Goal: Check status: Check status

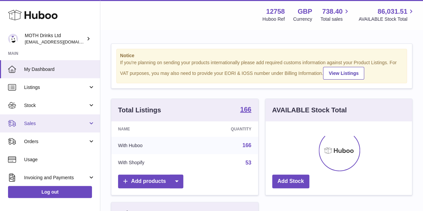
scroll to position [104, 146]
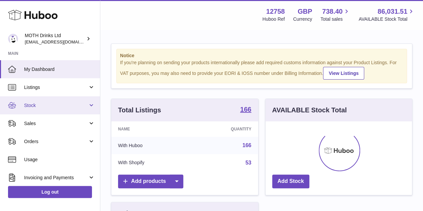
click at [45, 104] on span "Stock" at bounding box center [56, 105] width 64 height 6
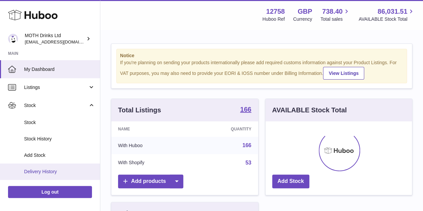
click at [46, 171] on span "Delivery History" at bounding box center [59, 172] width 71 height 6
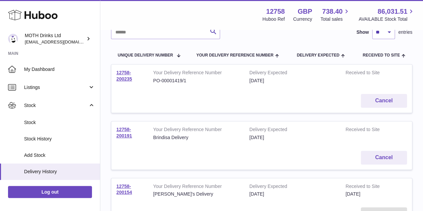
scroll to position [58, 0]
click at [128, 76] on link "12758-200235" at bounding box center [124, 76] width 16 height 12
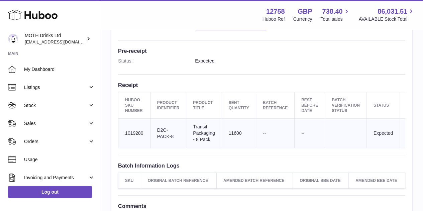
scroll to position [169, 0]
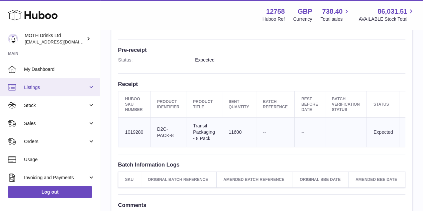
click at [48, 90] on link "Listings" at bounding box center [50, 87] width 100 height 18
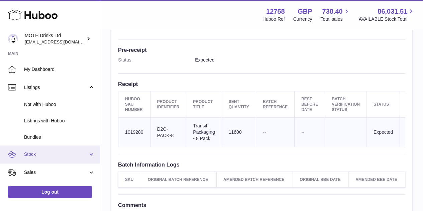
click at [63, 152] on span "Stock" at bounding box center [56, 154] width 64 height 6
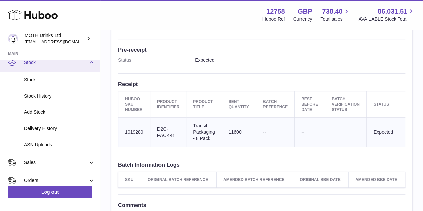
scroll to position [92, 0]
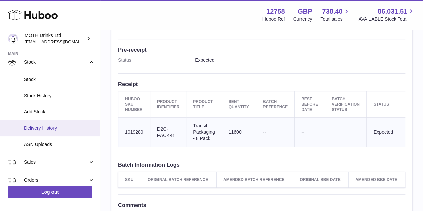
click at [56, 129] on span "Delivery History" at bounding box center [59, 128] width 71 height 6
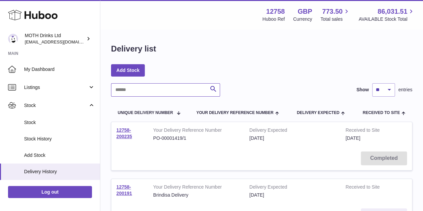
click at [155, 93] on input "text" at bounding box center [165, 89] width 109 height 13
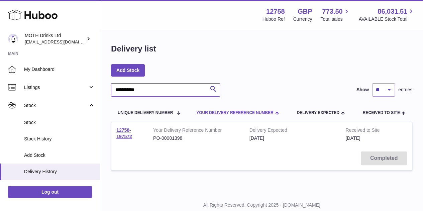
scroll to position [20, 0]
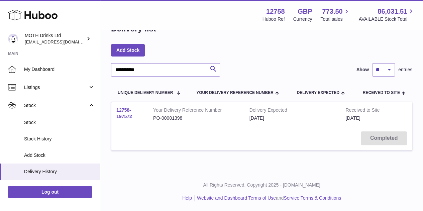
click at [127, 112] on link "12758-197572" at bounding box center [124, 113] width 16 height 12
click at [162, 74] on input "**********" at bounding box center [165, 69] width 109 height 13
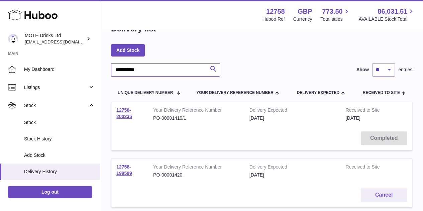
type input "**********"
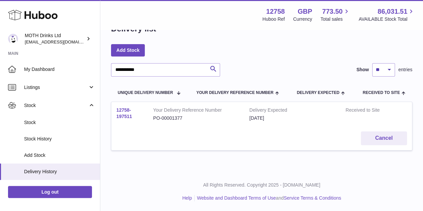
click at [129, 111] on link "12758-197511" at bounding box center [124, 113] width 16 height 12
drag, startPoint x: 152, startPoint y: 70, endPoint x: 104, endPoint y: 60, distance: 49.8
click at [104, 60] on div "**********" at bounding box center [261, 91] width 323 height 162
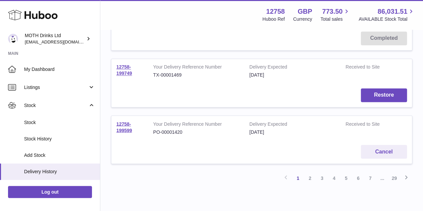
scroll to position [518, 0]
click at [126, 126] on link "12758-199599" at bounding box center [124, 126] width 16 height 12
click at [309, 176] on link "2" at bounding box center [310, 177] width 12 height 12
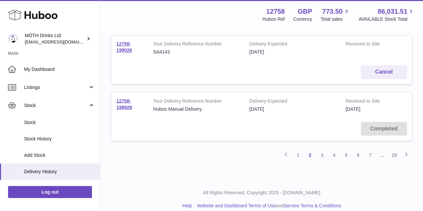
scroll to position [545, 0]
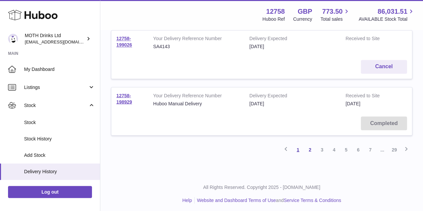
click at [298, 147] on link "1" at bounding box center [298, 149] width 12 height 12
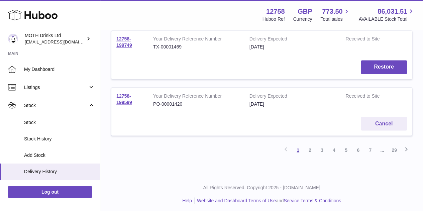
scroll to position [545, 0]
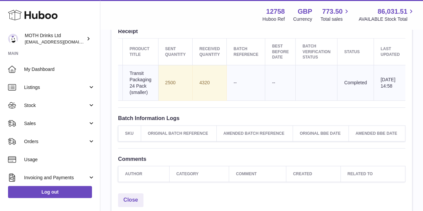
scroll to position [255, 0]
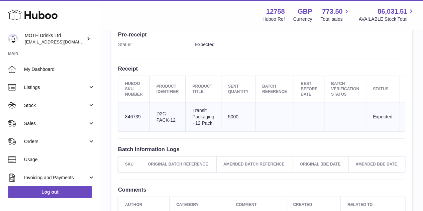
scroll to position [0, 0]
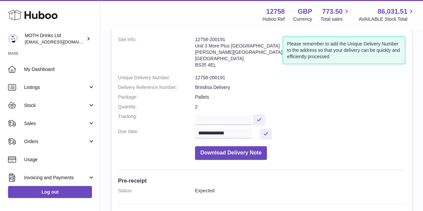
scroll to position [37, 0]
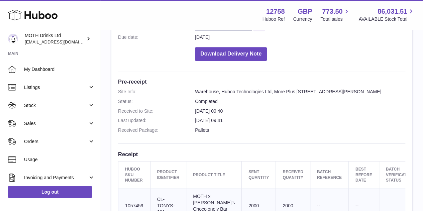
scroll to position [133, 0]
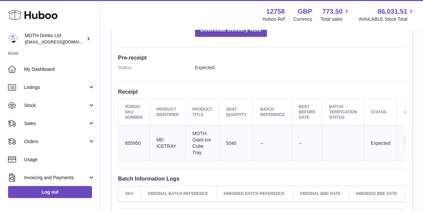
scroll to position [161, 0]
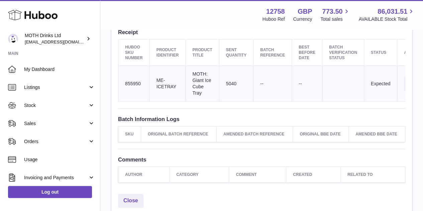
scroll to position [221, 0]
